Goal: Check status: Check status

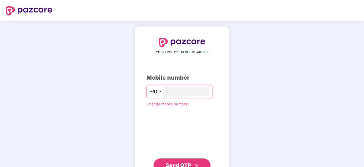
type input "**********"
click at [188, 160] on span "Send OTP" at bounding box center [182, 164] width 33 height 8
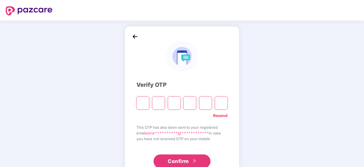
type input "*"
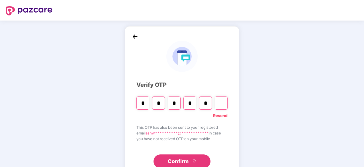
type input "*"
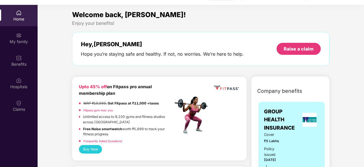
scroll to position [32, 0]
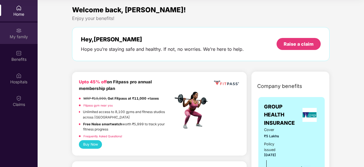
click at [16, 26] on div "My family" at bounding box center [19, 32] width 38 height 21
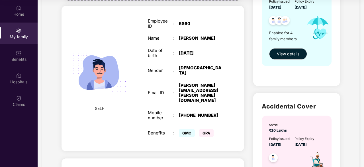
scroll to position [80, 0]
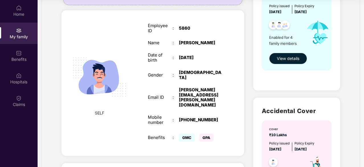
click at [291, 56] on span "View details" at bounding box center [288, 58] width 22 height 6
